Goal: Transaction & Acquisition: Purchase product/service

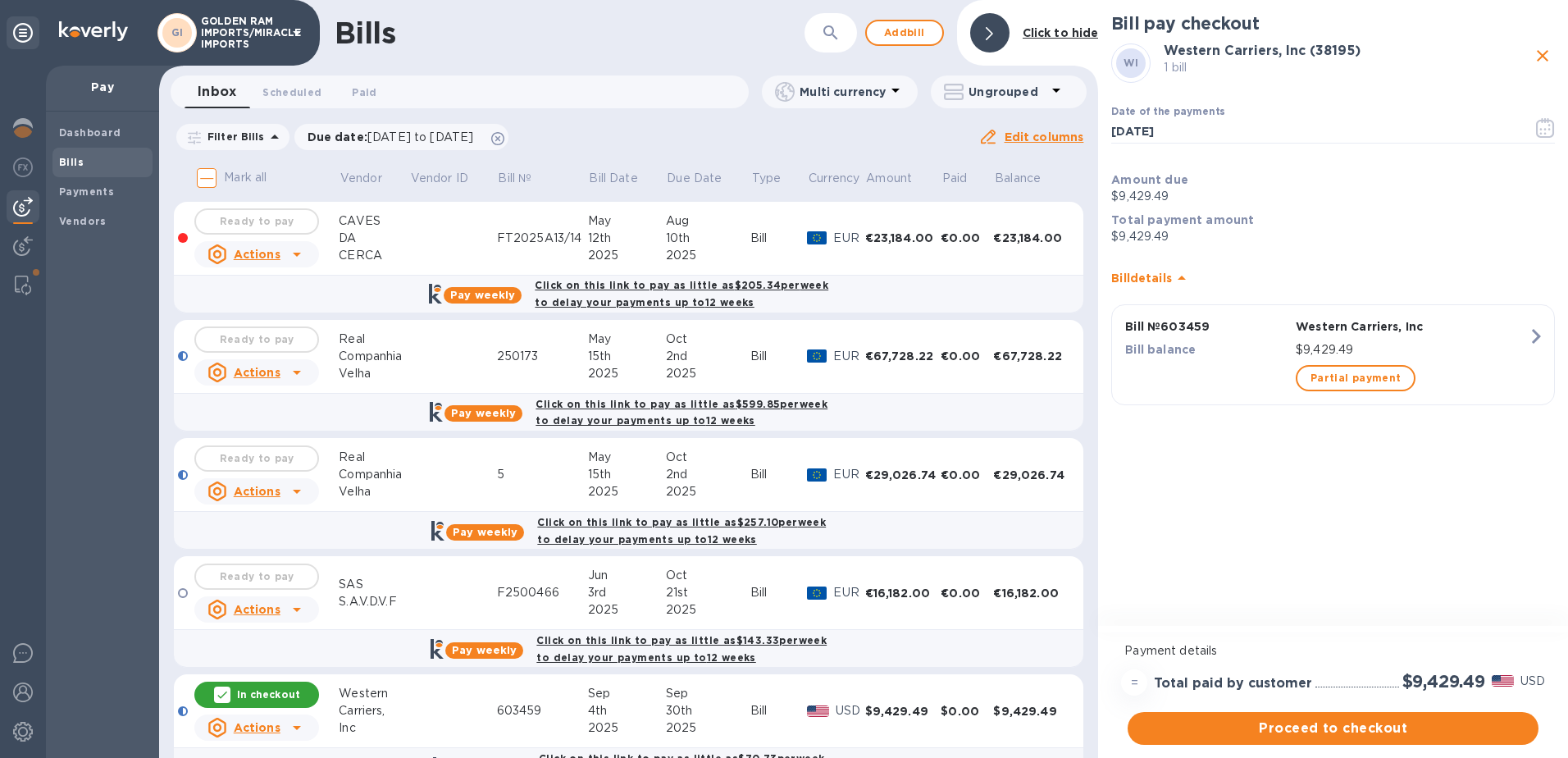
scroll to position [43, 0]
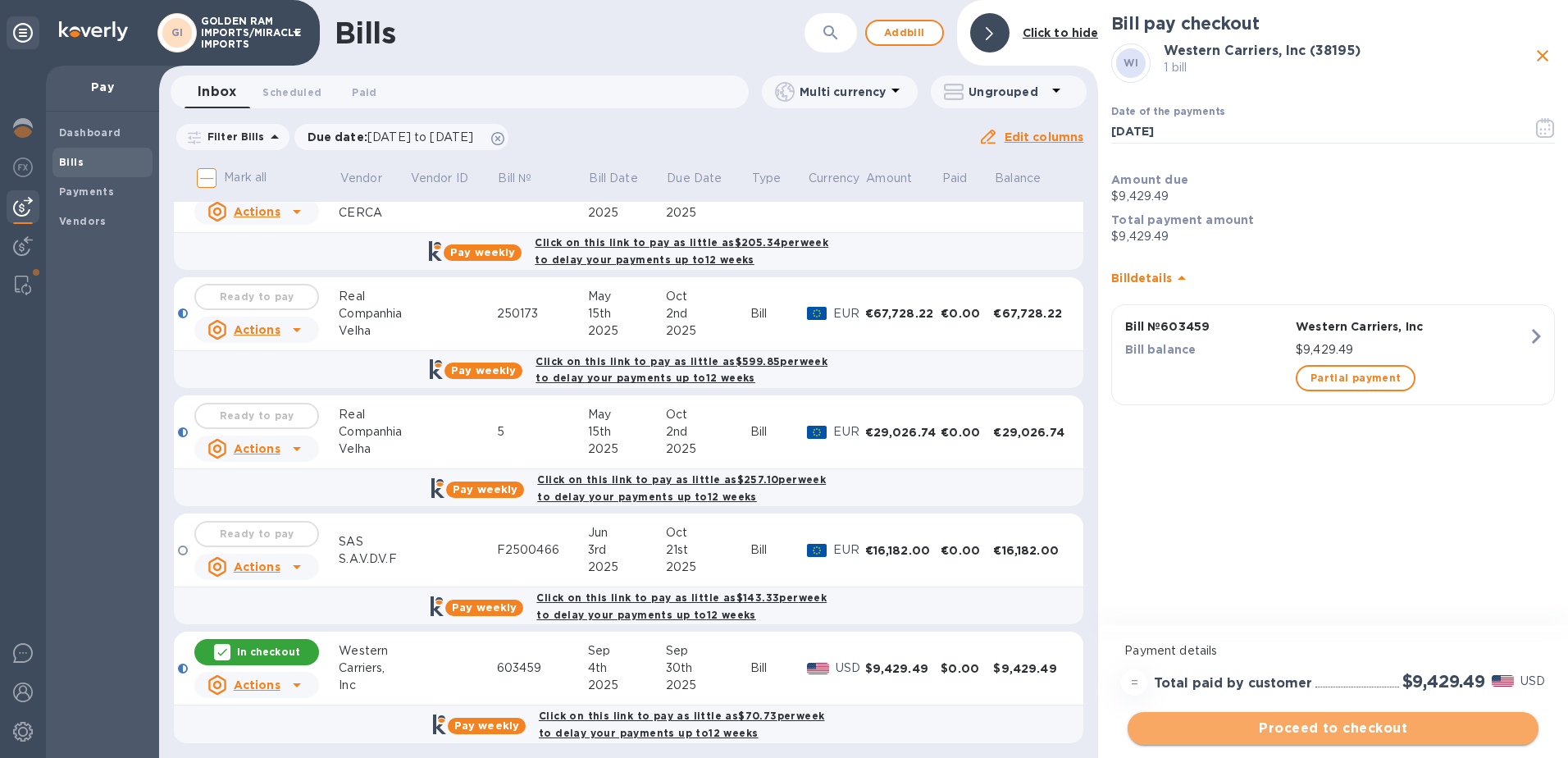
click at [1366, 731] on span "Proceed to checkout" at bounding box center [1333, 728] width 384 height 20
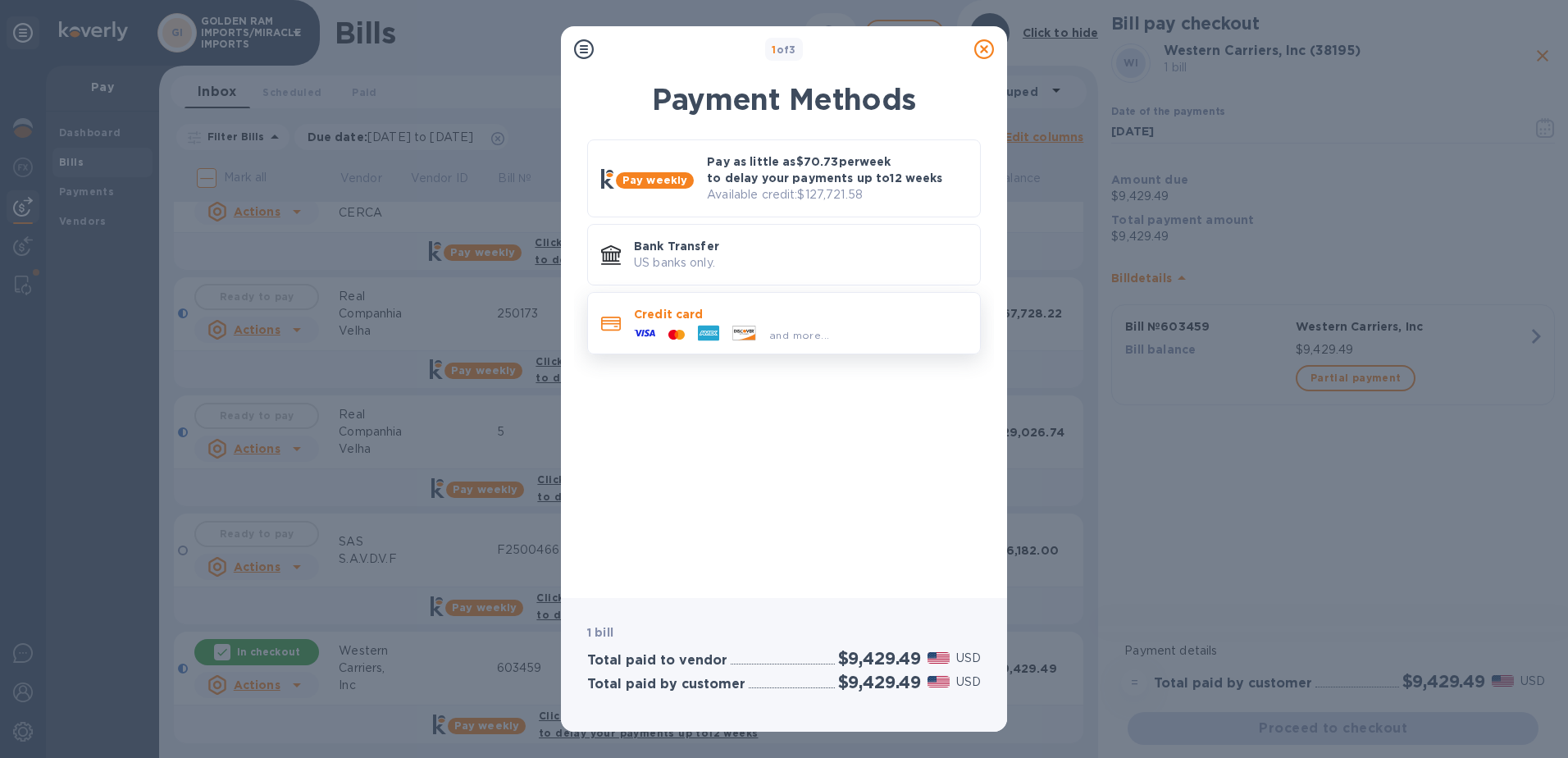
click at [783, 324] on div "and more..." at bounding box center [731, 335] width 209 height 25
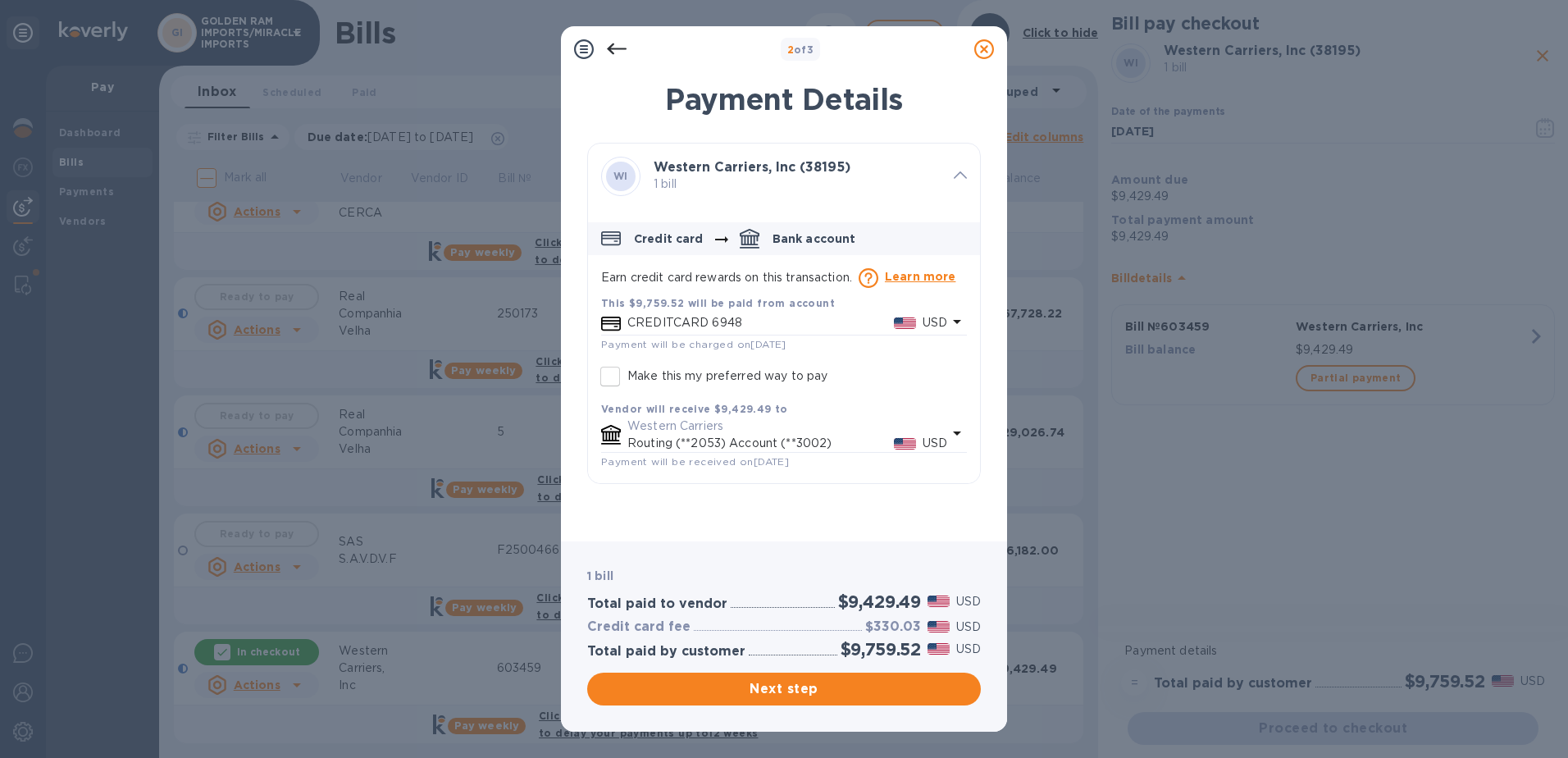
click at [706, 304] on b "This $9,759.52 will be paid from account" at bounding box center [718, 303] width 233 height 12
click at [958, 319] on icon "default-method" at bounding box center [957, 321] width 20 height 20
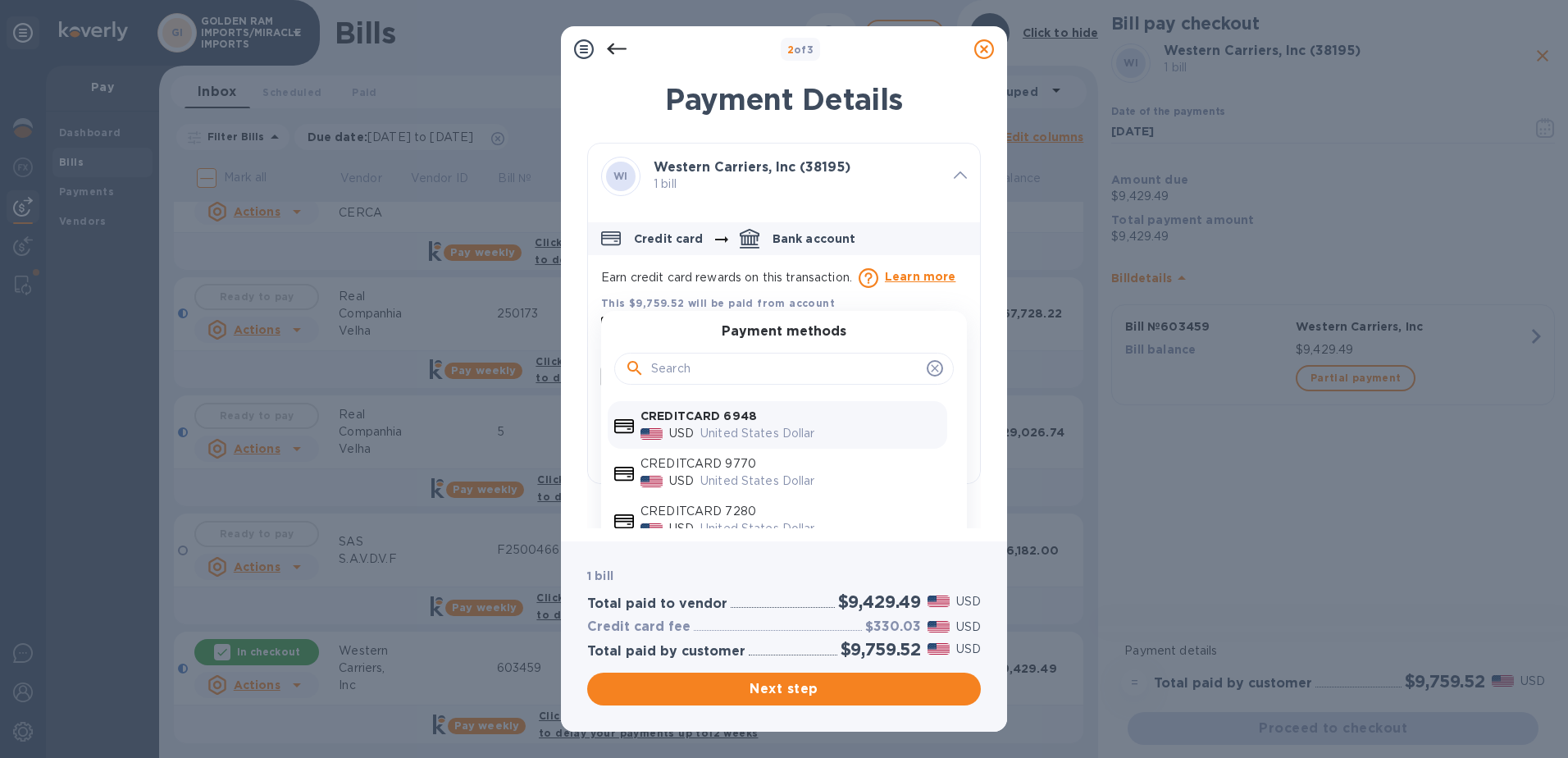
scroll to position [33, 0]
click at [723, 522] on p "CREDITCARD 1617" at bounding box center [790, 526] width 300 height 17
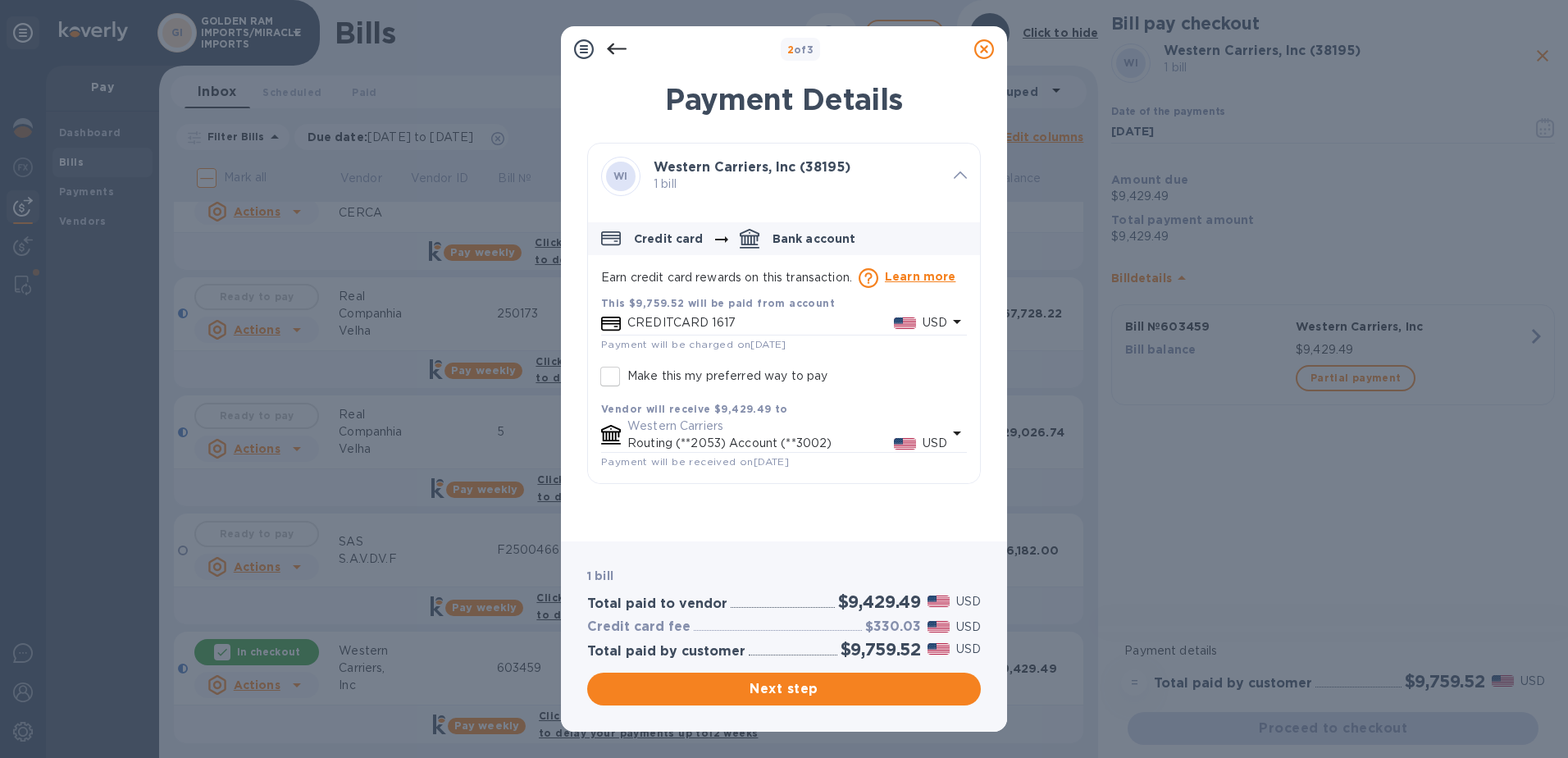
click at [713, 302] on b "This $9,759.52 will be paid from account" at bounding box center [718, 303] width 233 height 12
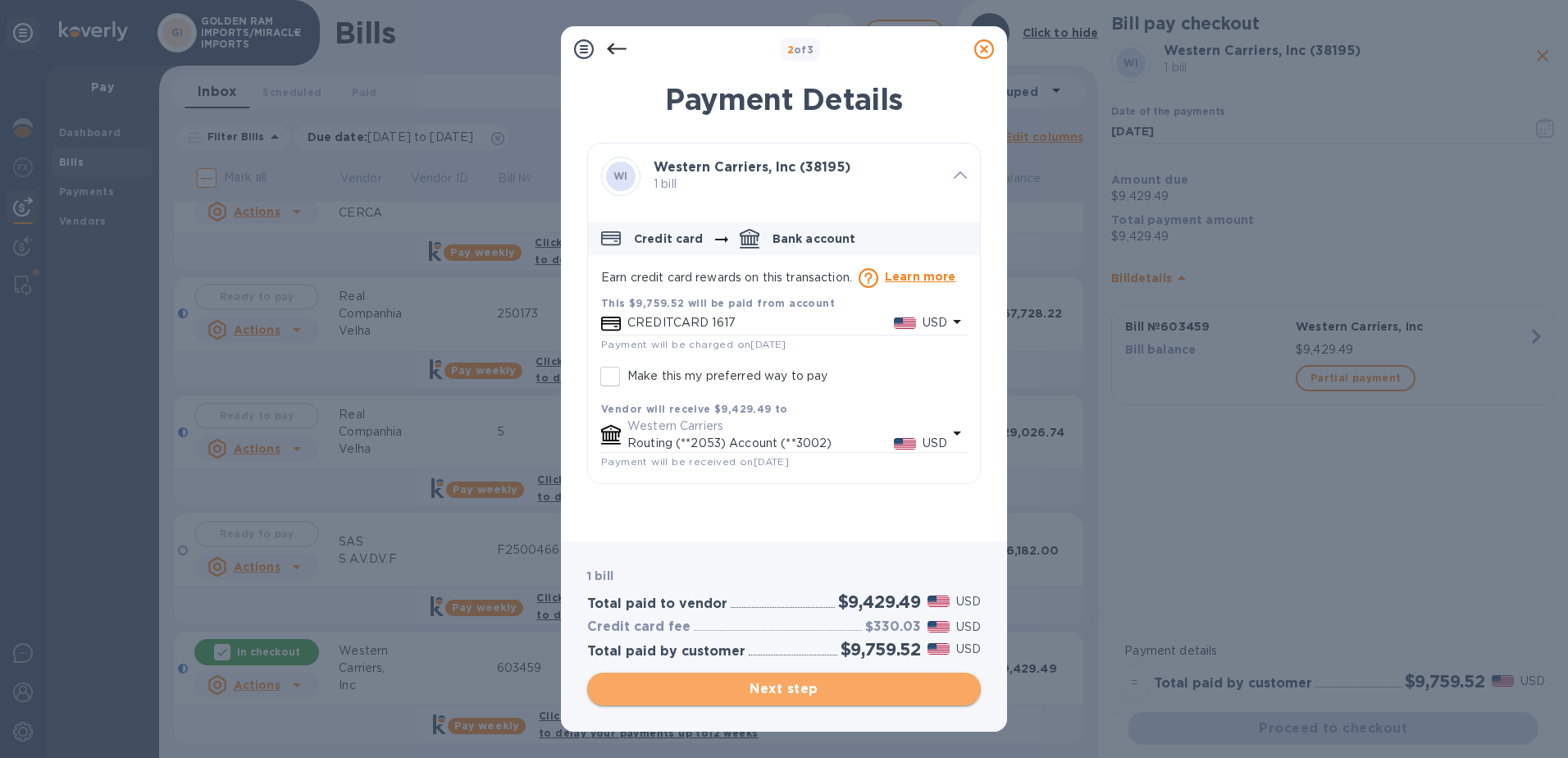
click at [807, 682] on span "Next step" at bounding box center [784, 688] width 367 height 20
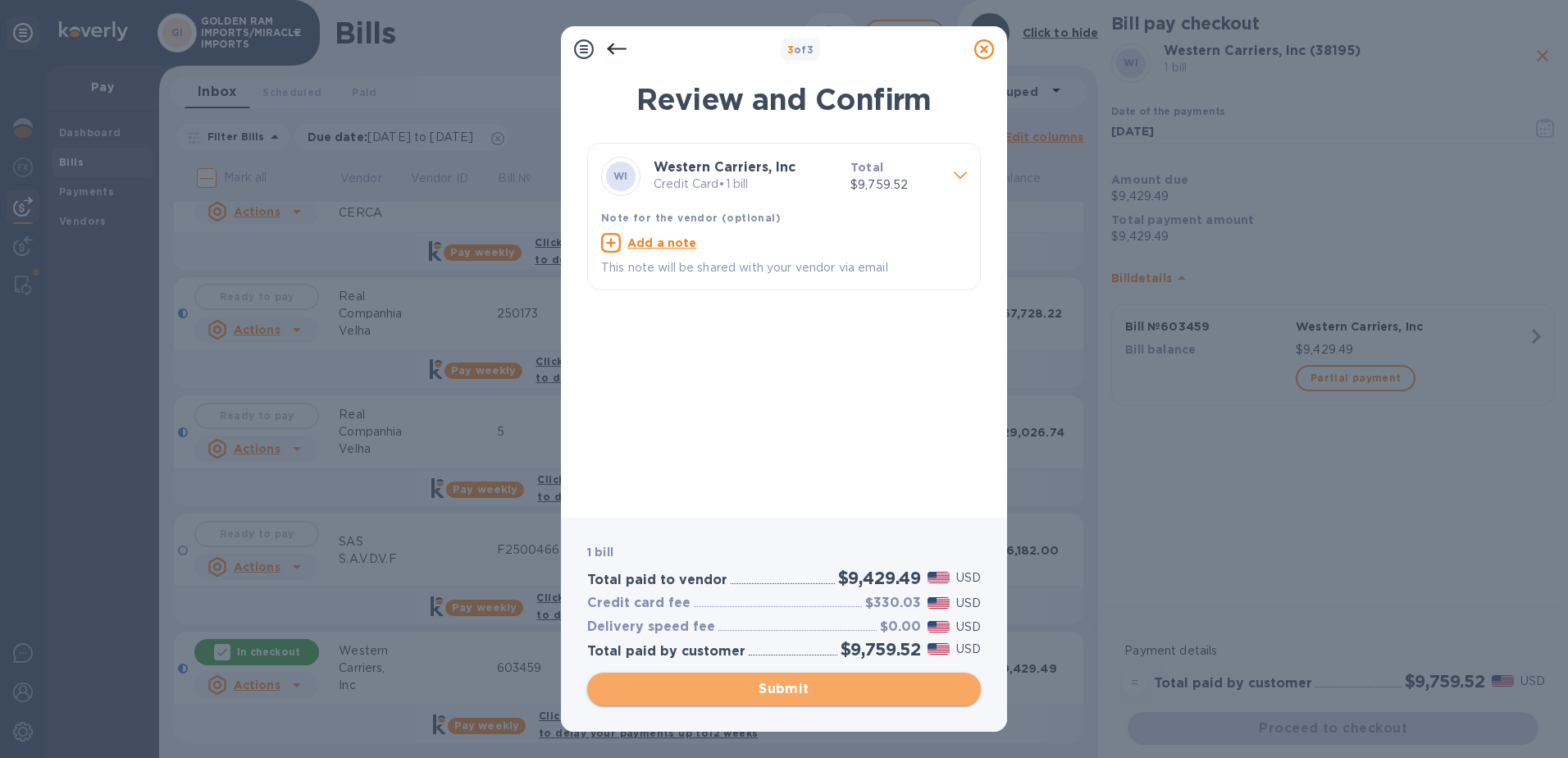
click at [793, 686] on span "Submit" at bounding box center [784, 688] width 367 height 20
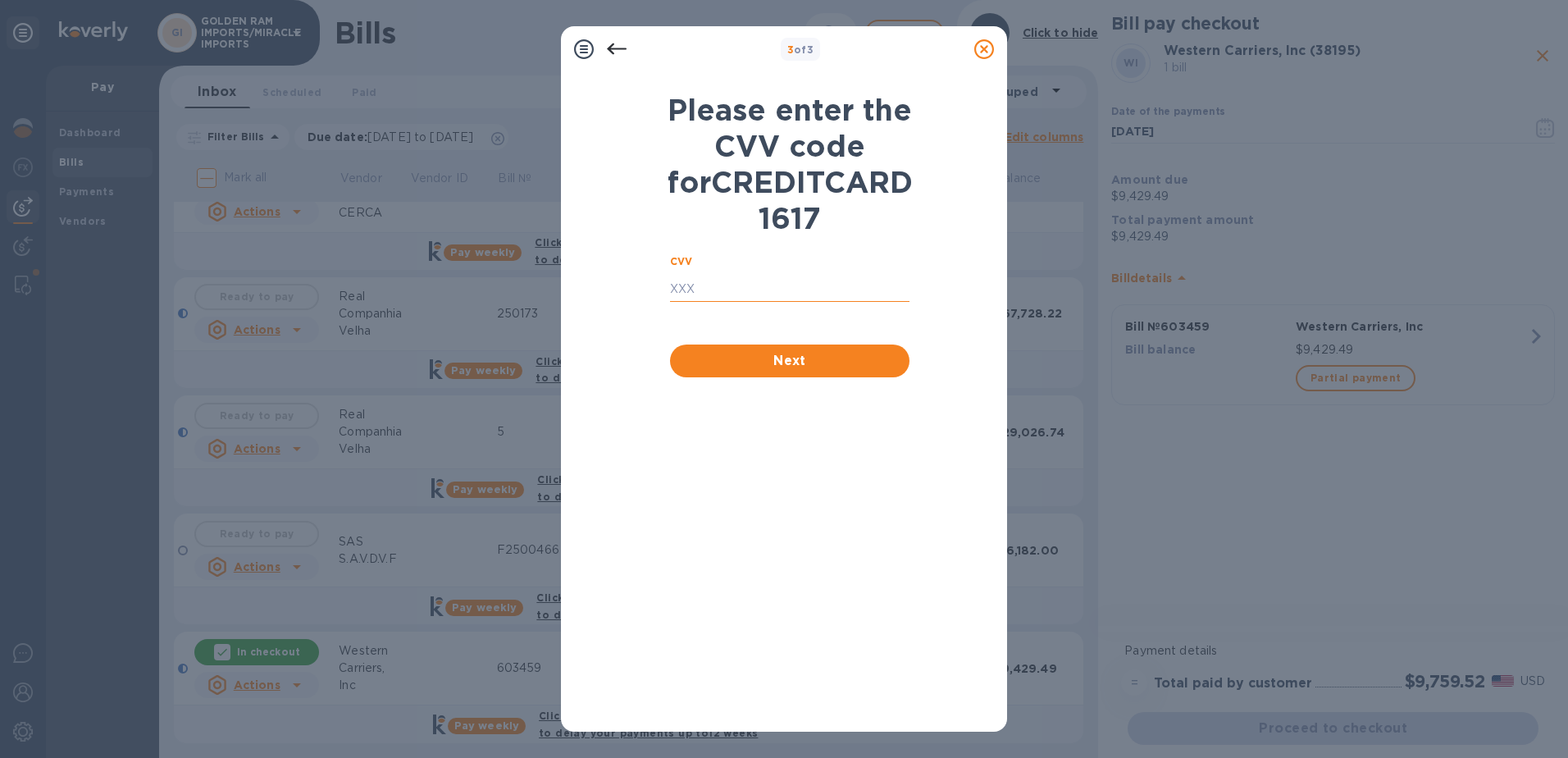
click at [757, 302] on input "text" at bounding box center [790, 289] width 239 height 25
type input "423"
click at [777, 371] on span "Next" at bounding box center [790, 361] width 213 height 20
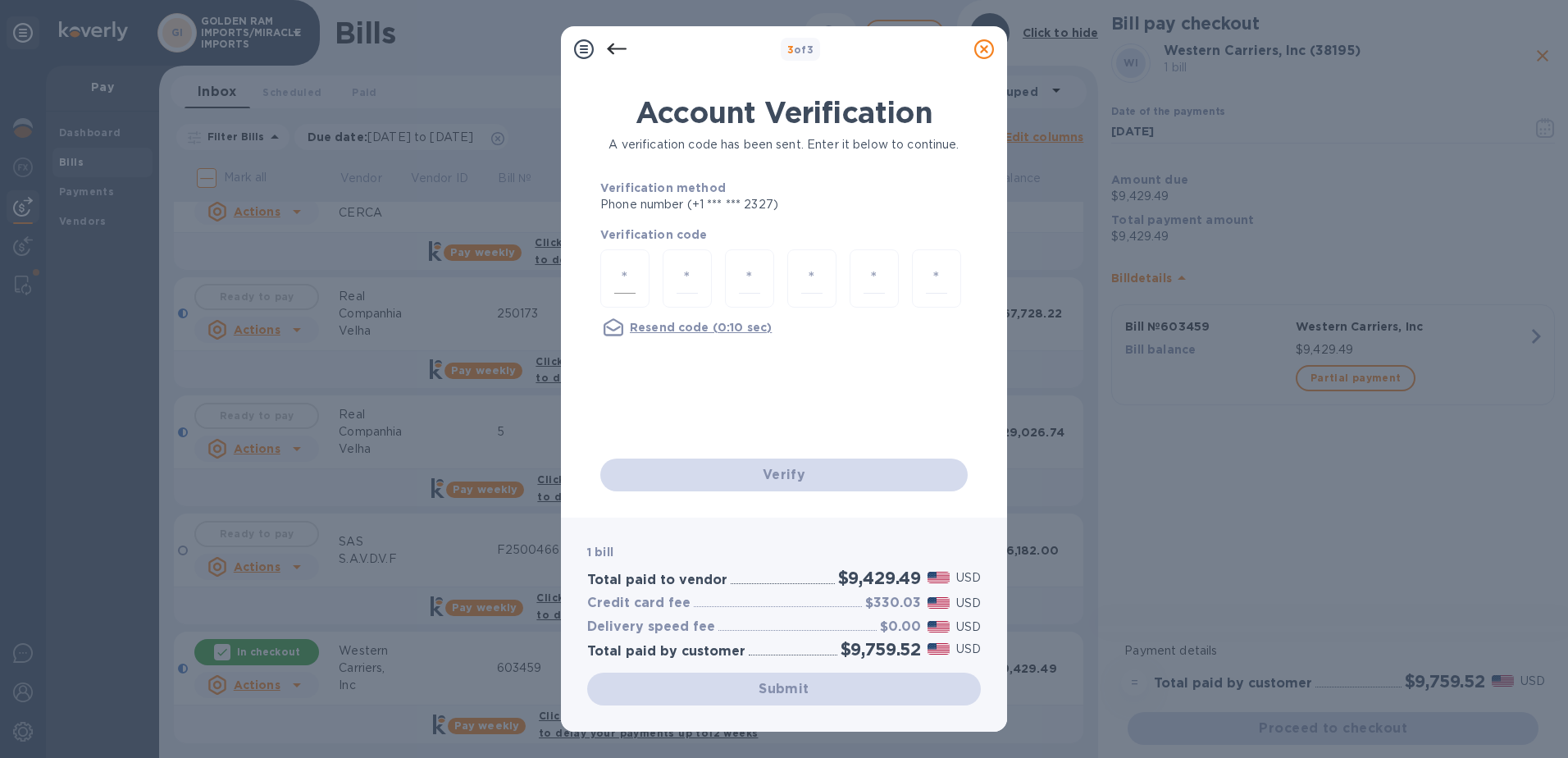
click at [626, 283] on input "number" at bounding box center [625, 278] width 21 height 30
type input "5"
type input "6"
type input "3"
type input "0"
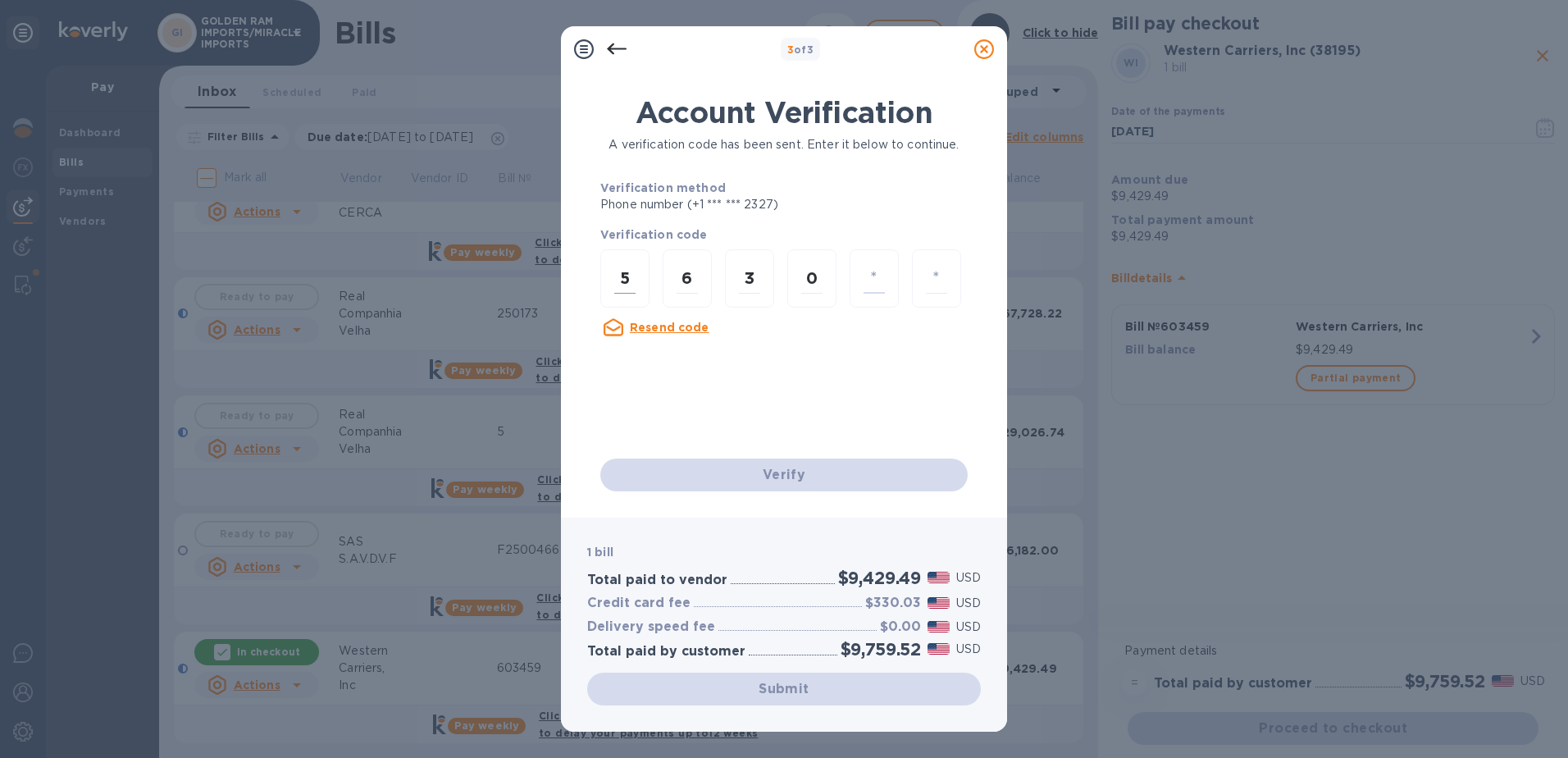
type input "4"
type input "9"
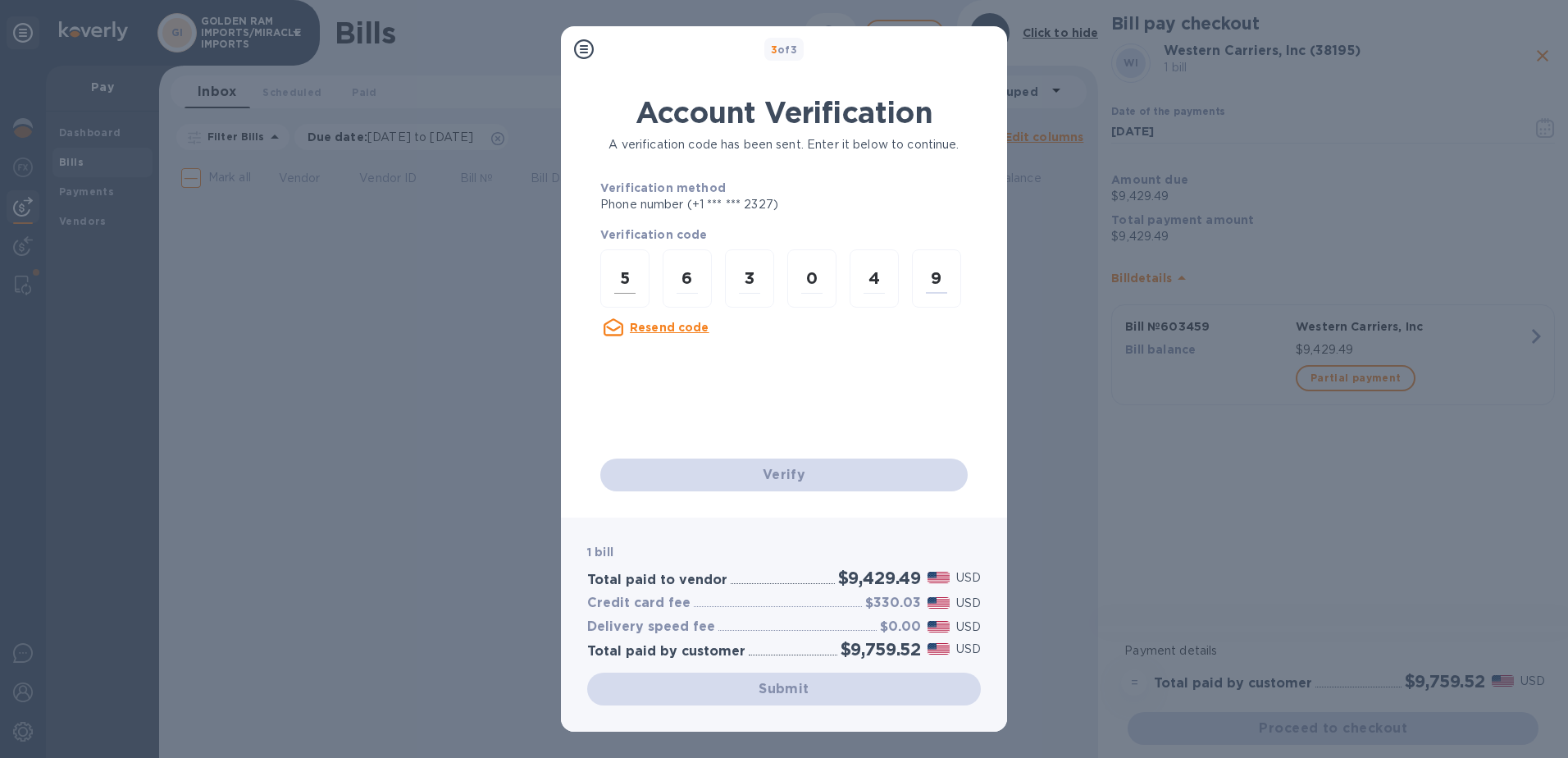
scroll to position [0, 0]
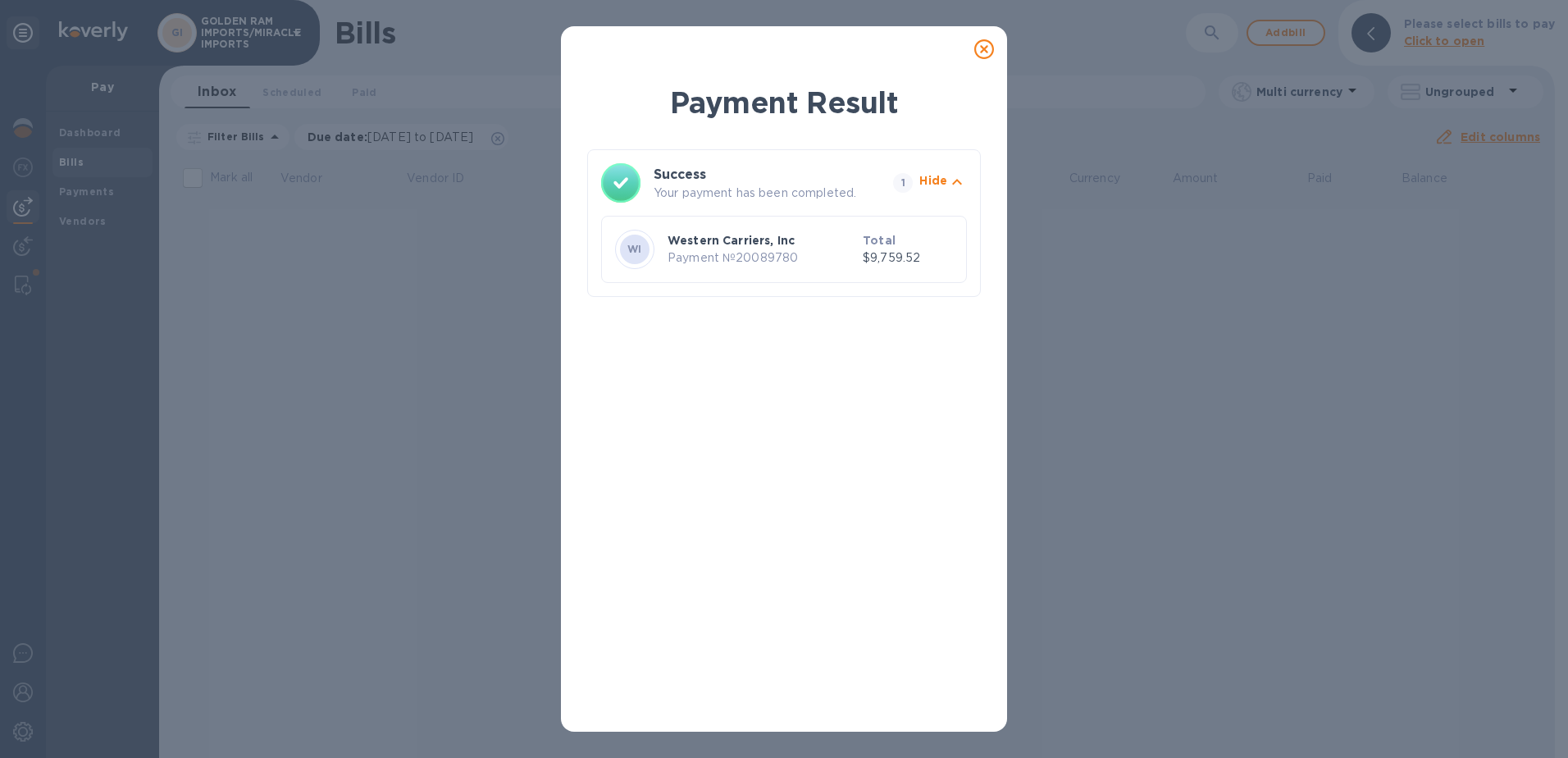
click at [985, 52] on icon at bounding box center [984, 49] width 20 height 20
